Goal: Navigation & Orientation: Find specific page/section

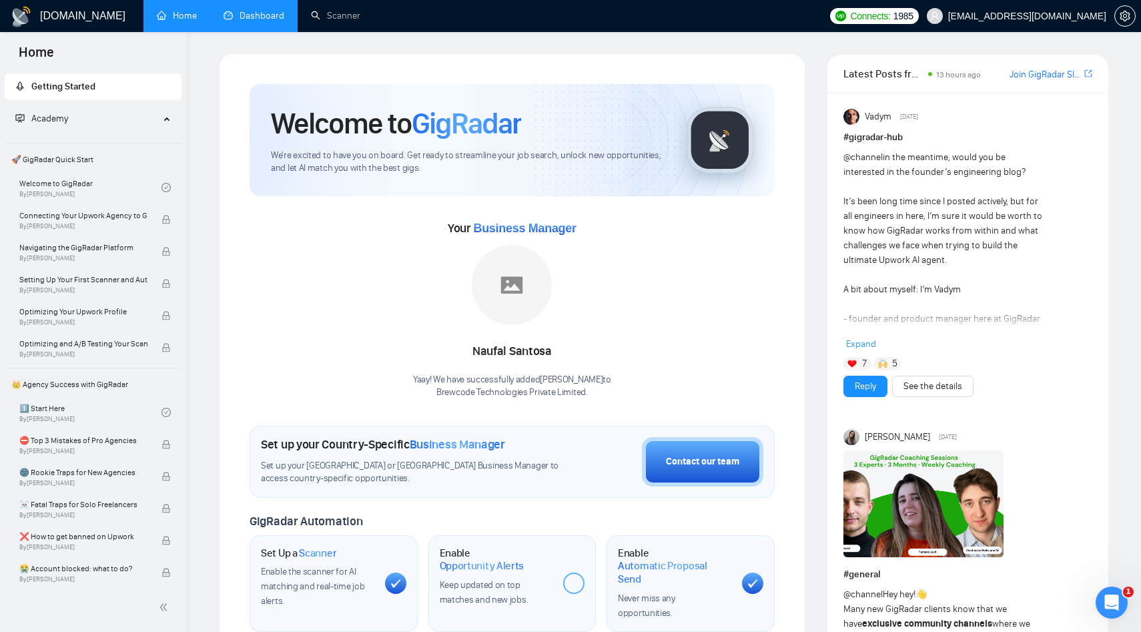
click at [250, 20] on link "Dashboard" at bounding box center [254, 15] width 61 height 11
